Goal: Information Seeking & Learning: Learn about a topic

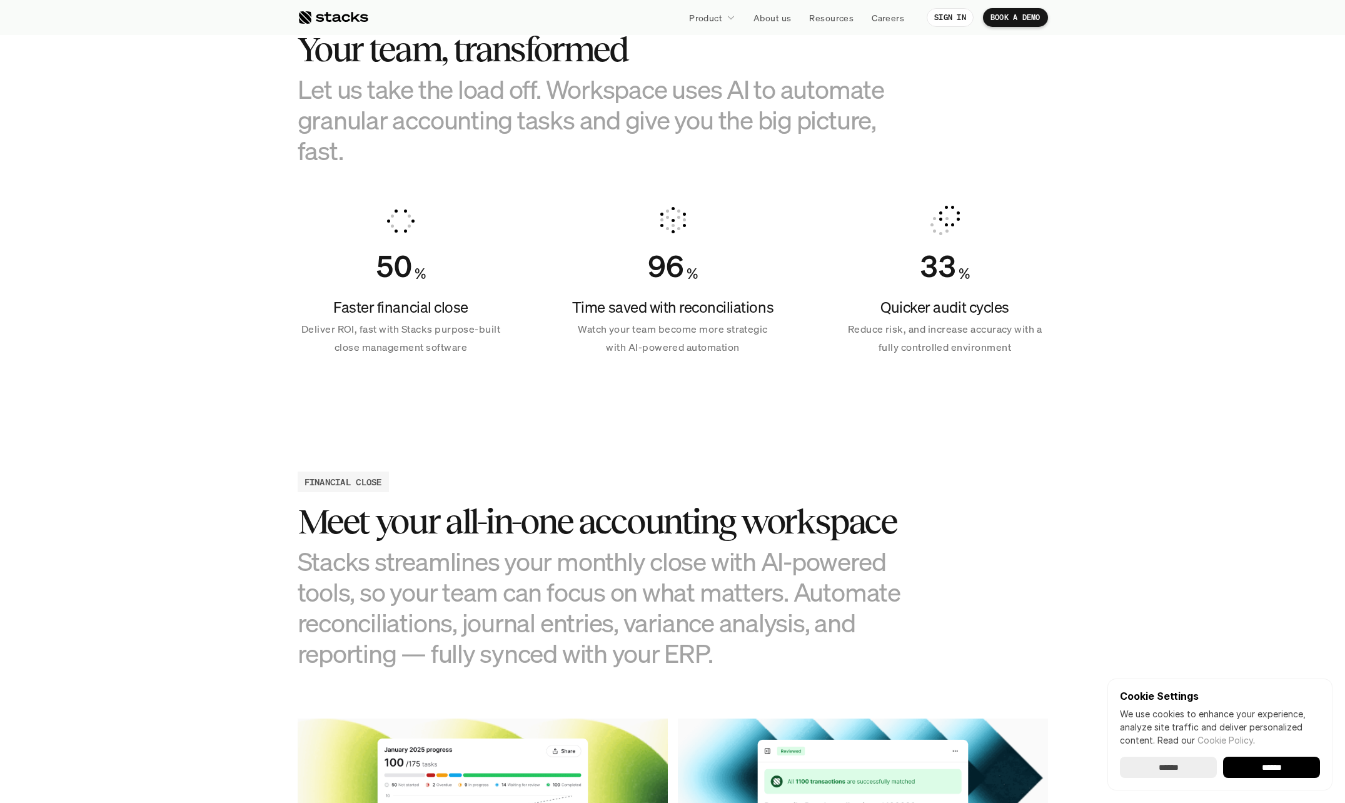
scroll to position [821, 0]
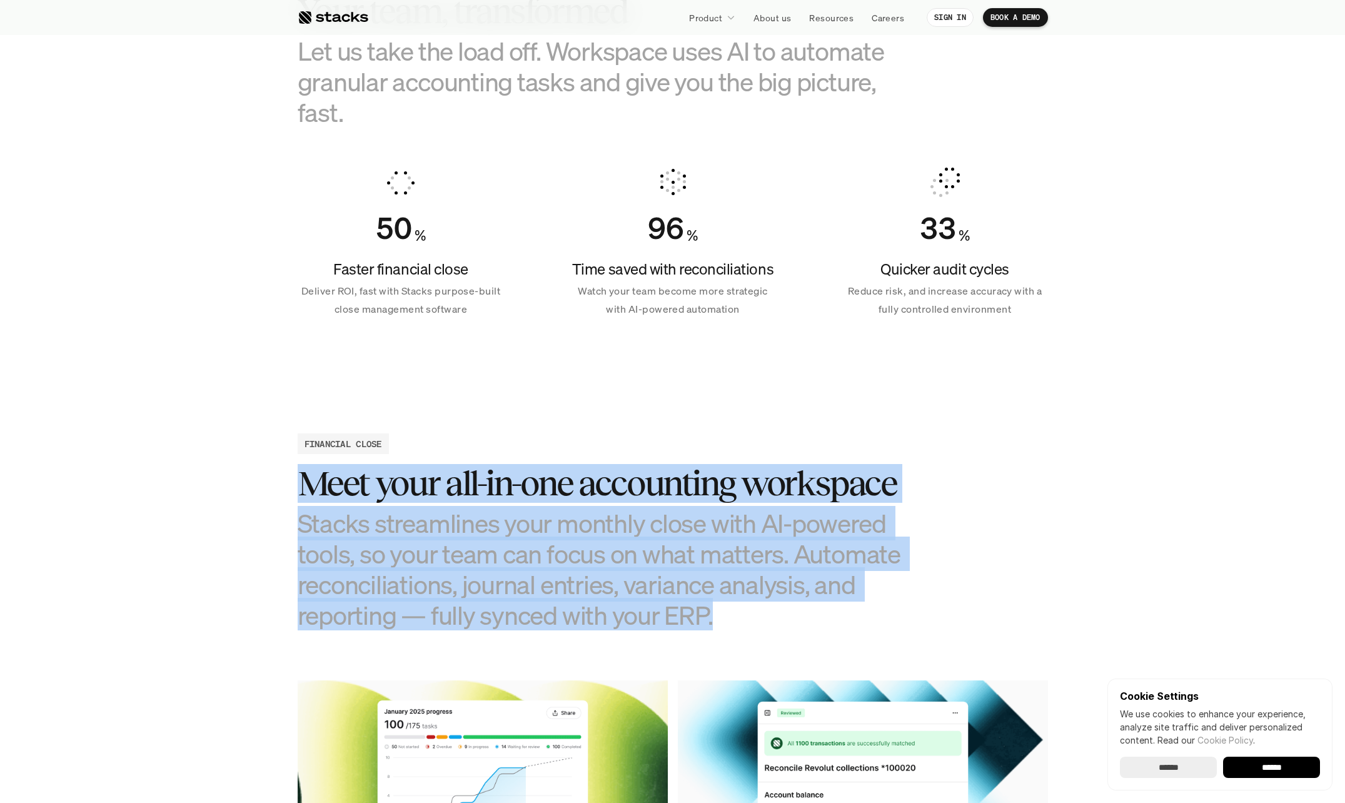
drag, startPoint x: 290, startPoint y: 493, endPoint x: 715, endPoint y: 615, distance: 441.8
click at [715, 615] on h3 "Stacks streamlines your monthly close with AI-powered tools, so your team can f…" at bounding box center [610, 569] width 625 height 123
drag, startPoint x: 710, startPoint y: 625, endPoint x: 293, endPoint y: 497, distance: 436.2
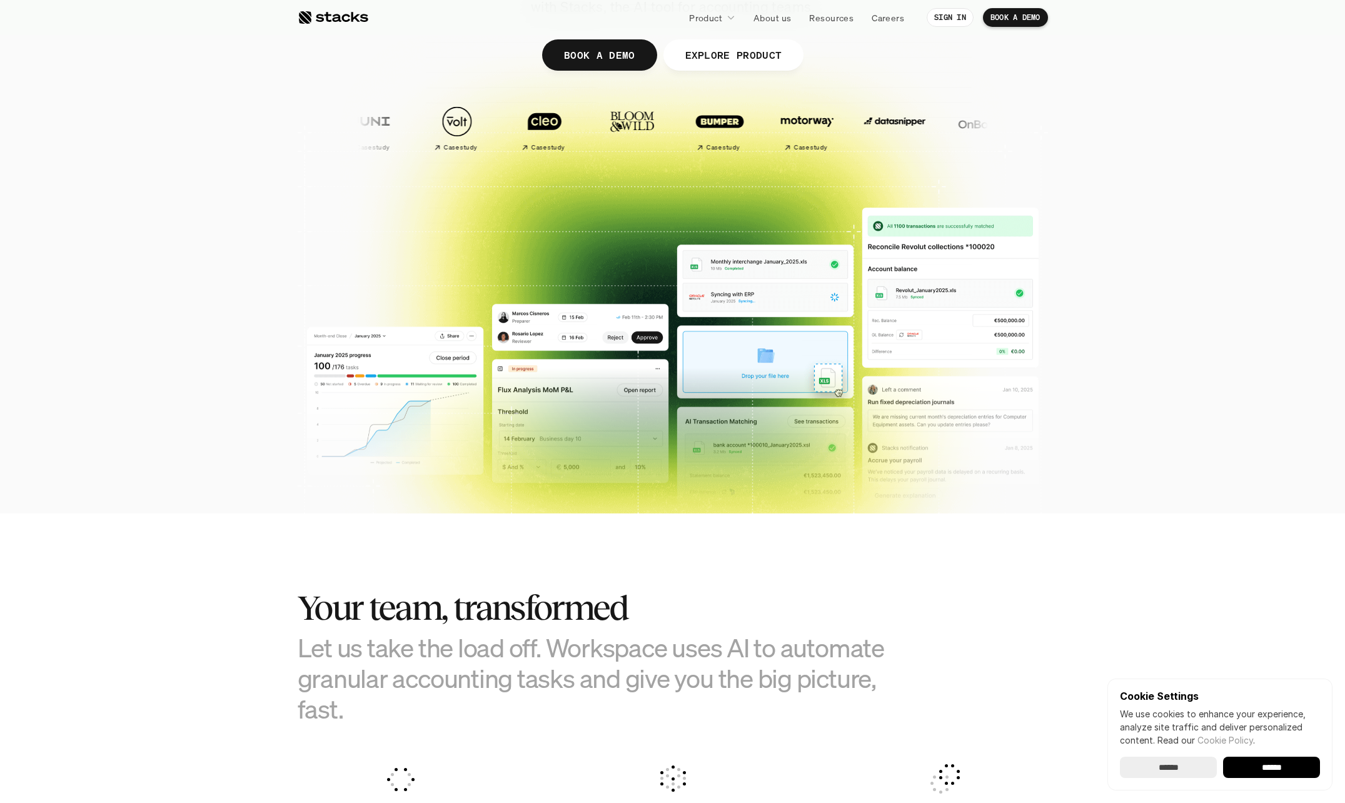
scroll to position [225, 0]
drag, startPoint x: 306, startPoint y: 596, endPoint x: 375, endPoint y: 714, distance: 136.2
click at [375, 714] on div "Your team, transformed Let us take the load off. Workspace uses AI to automate …" at bounding box center [610, 656] width 625 height 136
drag, startPoint x: 375, startPoint y: 714, endPoint x: 388, endPoint y: 719, distance: 14.9
click at [388, 719] on h3 "Let us take the load off. Workspace uses AI to automate granular accounting tas…" at bounding box center [610, 678] width 625 height 93
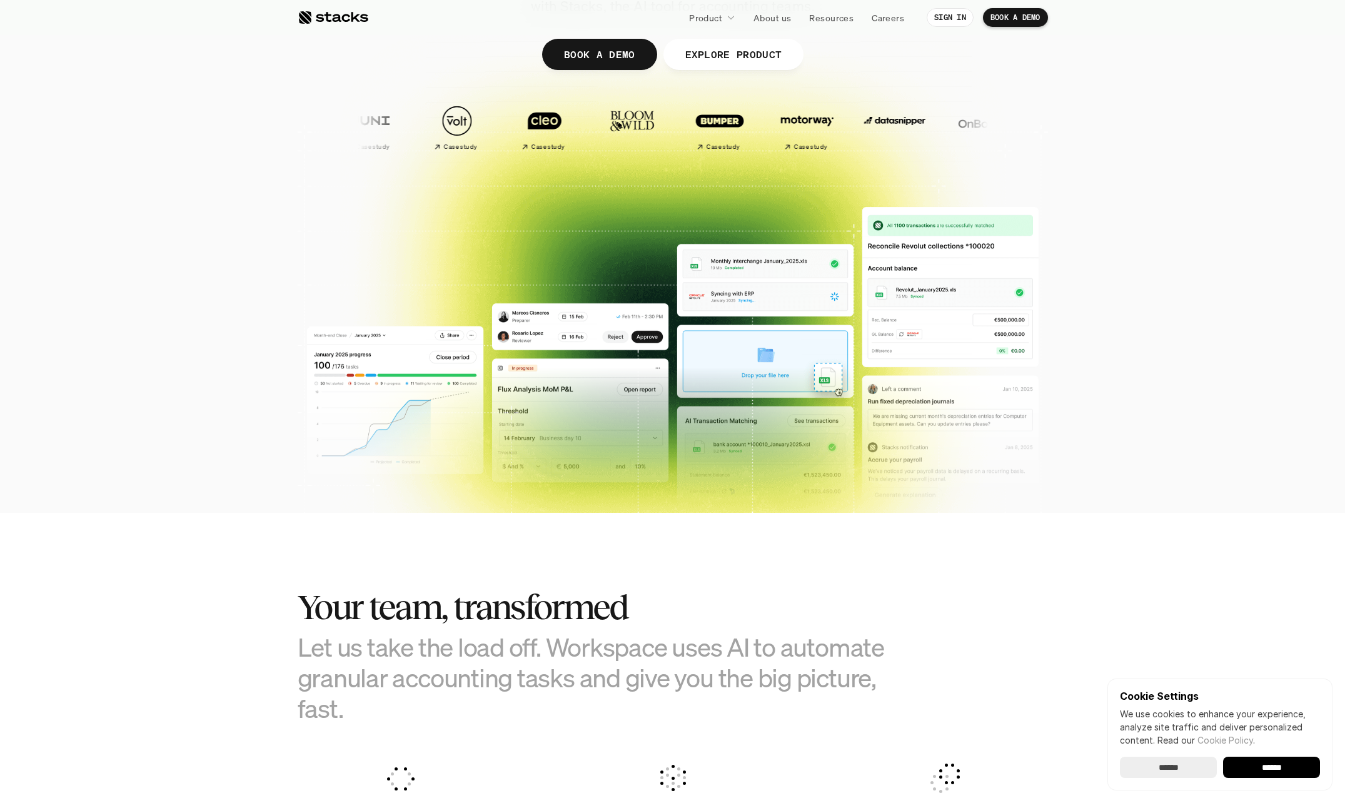
drag, startPoint x: 345, startPoint y: 718, endPoint x: 287, endPoint y: 595, distance: 135.4
click at [287, 595] on section "Your team, transformed Let us take the load off. Workspace uses AI to automate …" at bounding box center [672, 746] width 1345 height 467
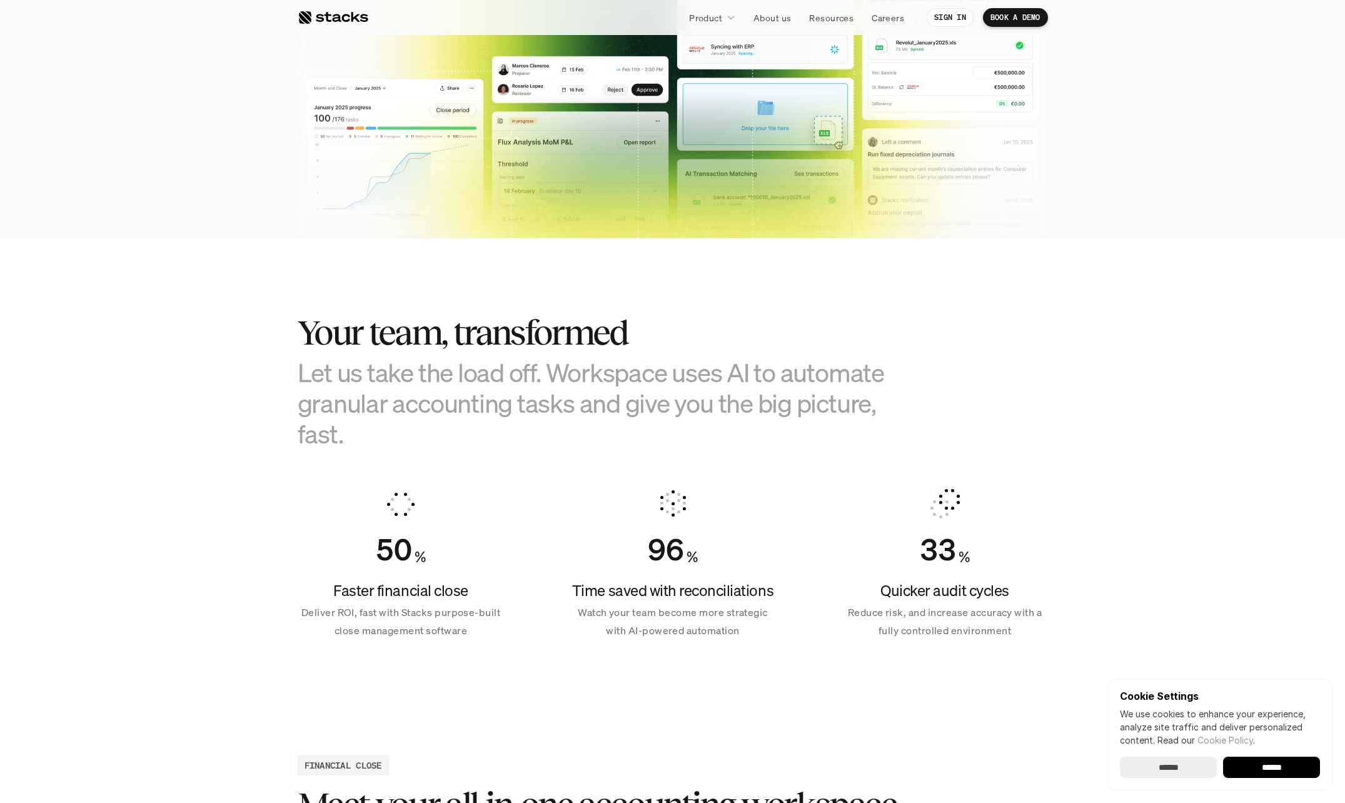
scroll to position [505, 0]
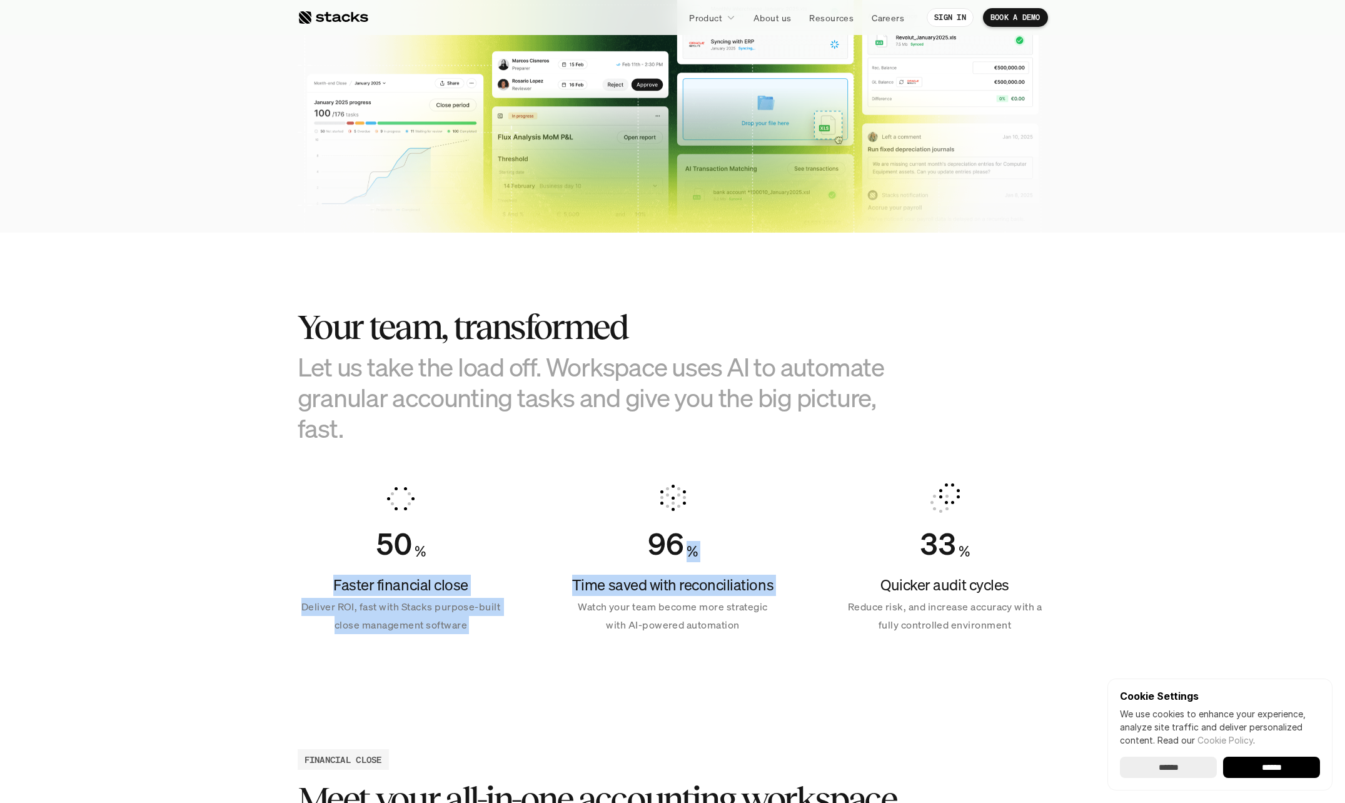
drag, startPoint x: 332, startPoint y: 580, endPoint x: 543, endPoint y: 609, distance: 212.8
click at [543, 609] on div "50 % Faster financial close Deliver ROI, fast with Stacks purpose-built close m…" at bounding box center [673, 558] width 750 height 181
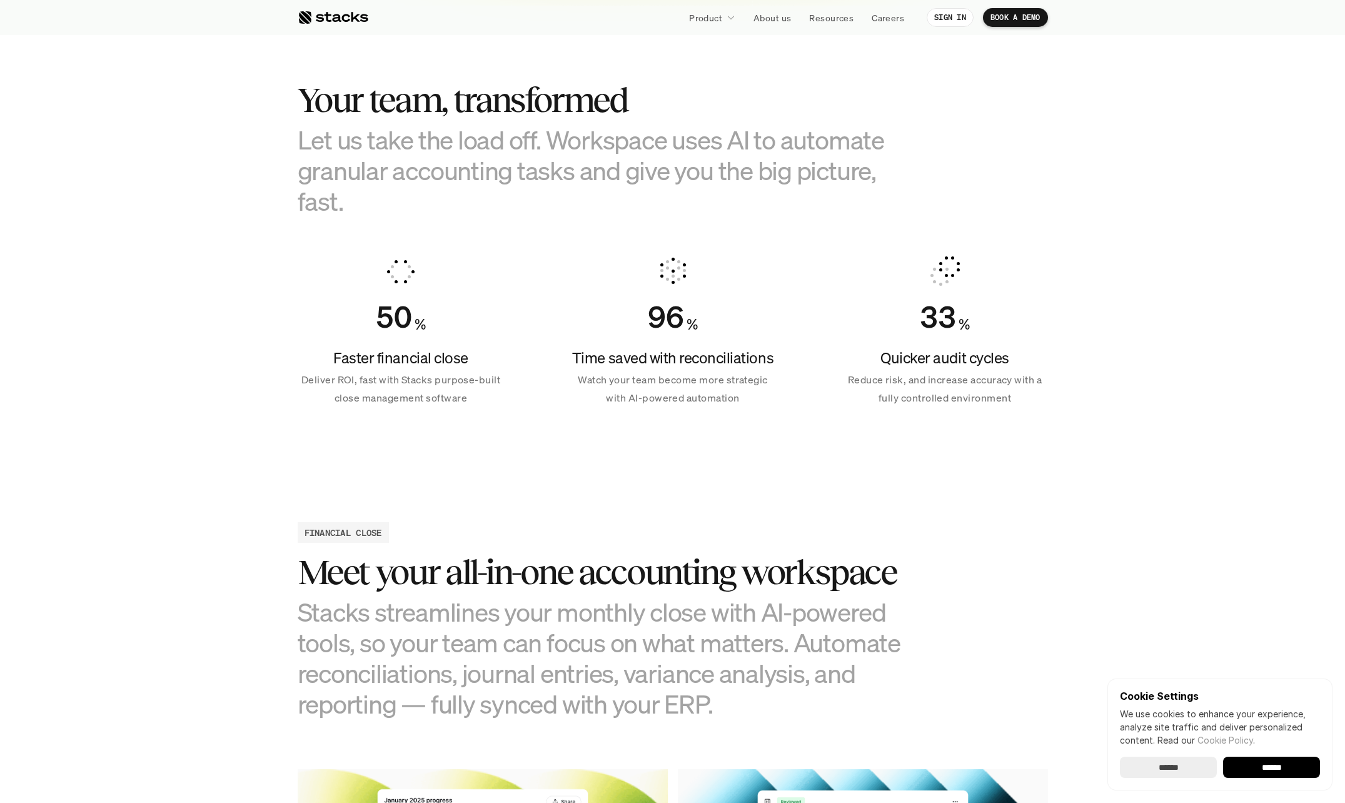
scroll to position [734, 0]
